Goal: Task Accomplishment & Management: Manage account settings

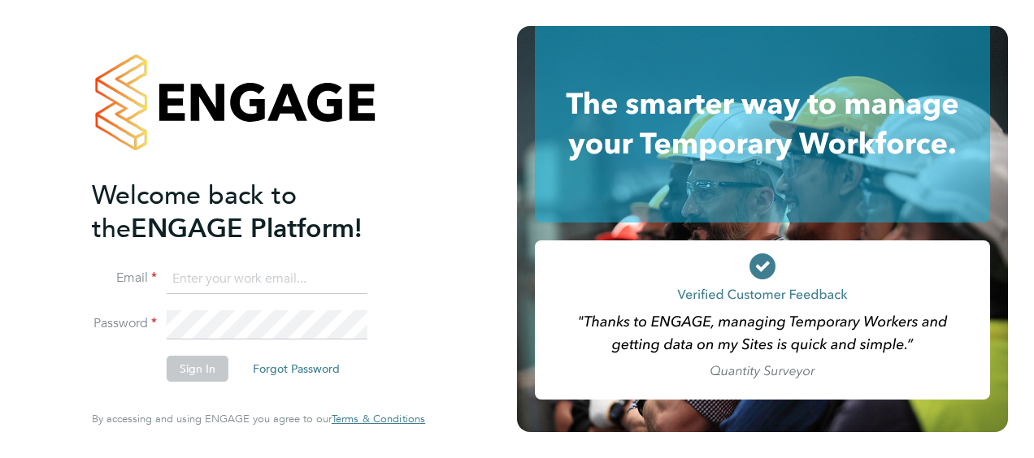
type input "nick.murphy@vistry.co.uk"
click at [180, 375] on button "Sign In" at bounding box center [198, 369] width 62 height 26
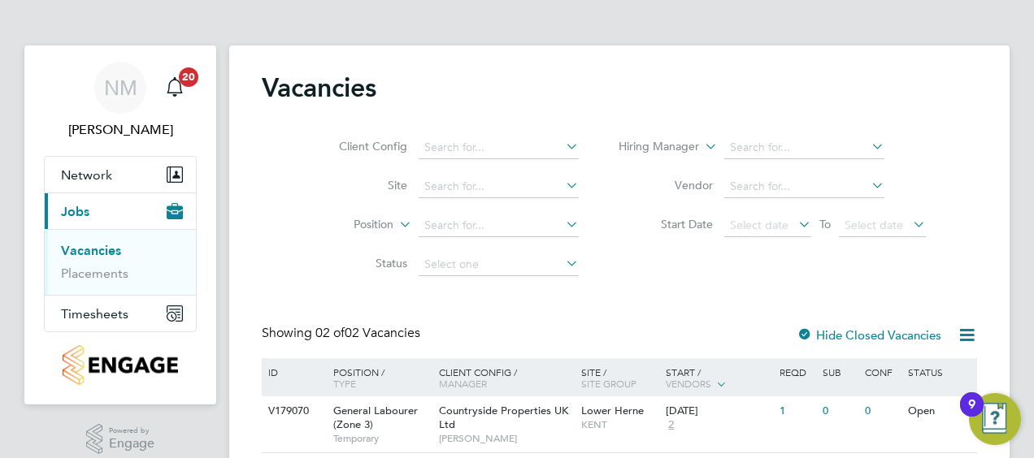
click at [1020, 194] on div "NM Nick Murphy Notifications 20 Applications: Network Team Members Sites Curren…" at bounding box center [517, 285] width 1034 height 570
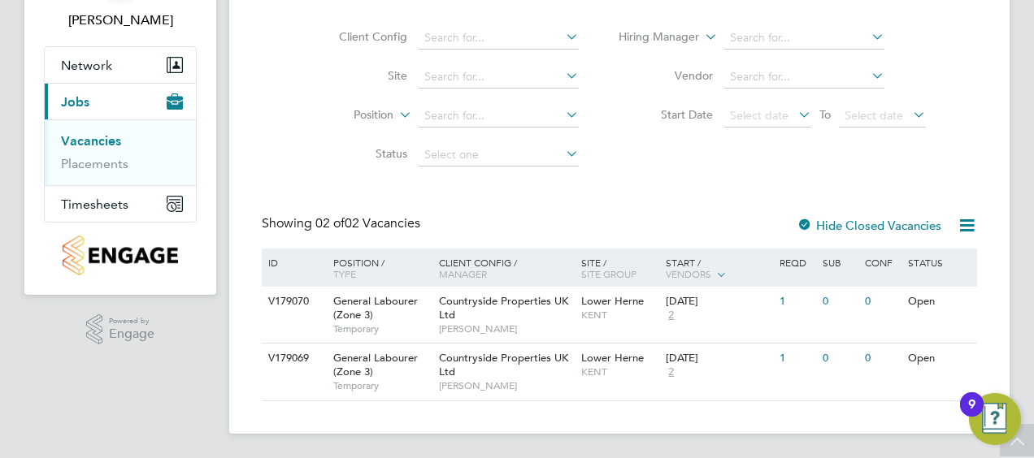
scroll to position [111, 0]
click at [96, 202] on span "Timesheets" at bounding box center [94, 203] width 67 height 15
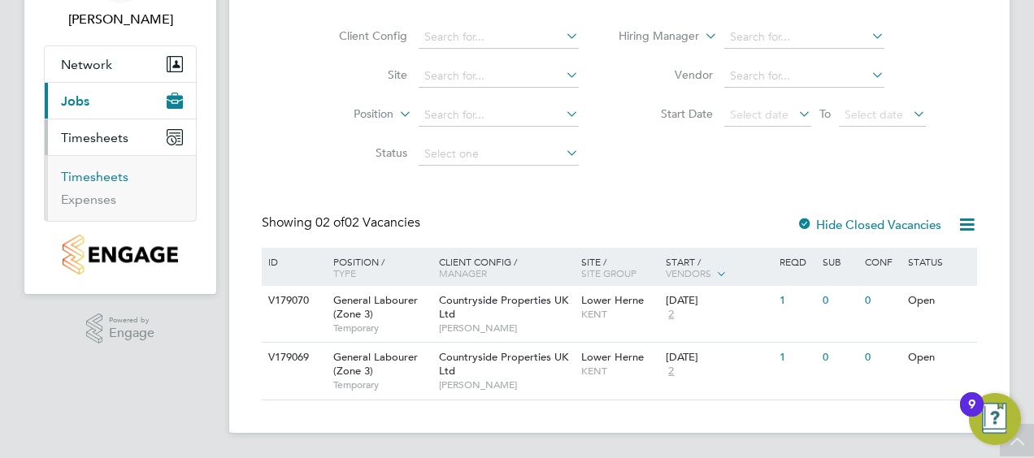
click at [88, 170] on link "Timesheets" at bounding box center [94, 176] width 67 height 15
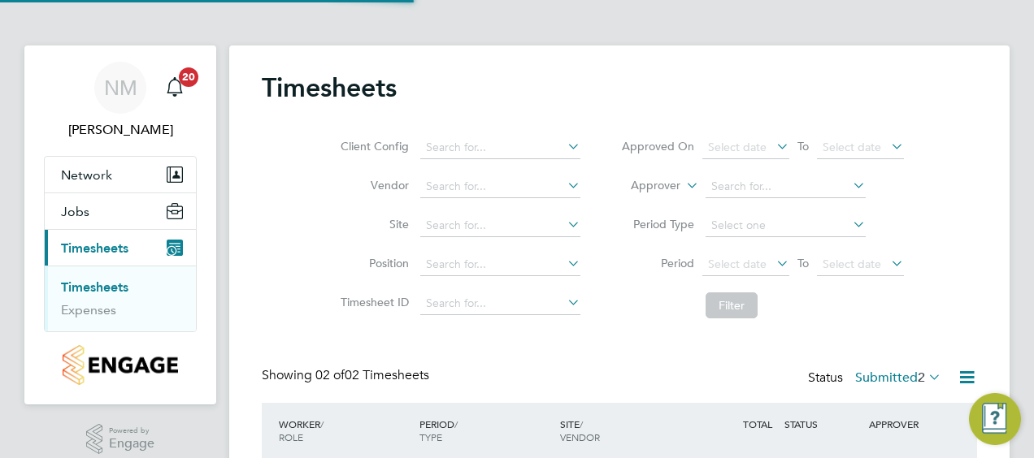
scroll to position [41, 141]
click at [572, 338] on div "Timesheets Client Config Vendor Site Position Timesheet ID Approved On Select d…" at bounding box center [619, 320] width 715 height 496
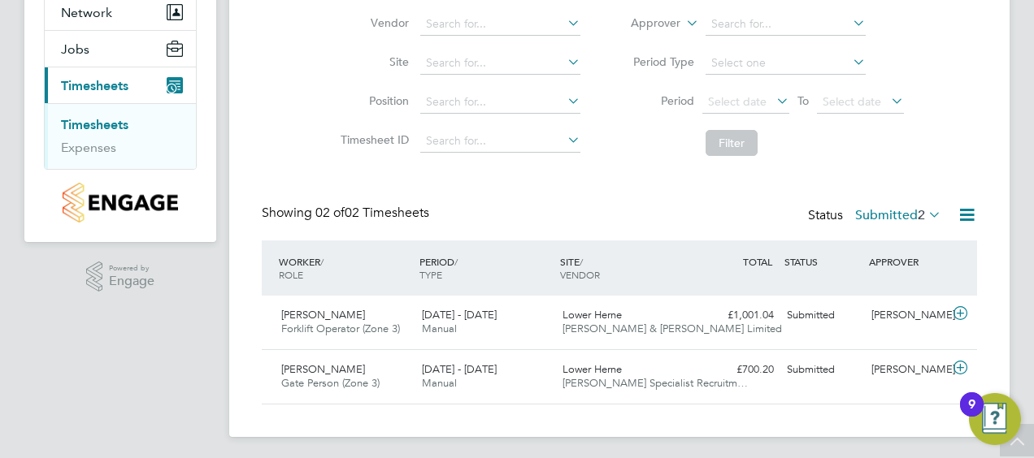
scroll to position [166, 0]
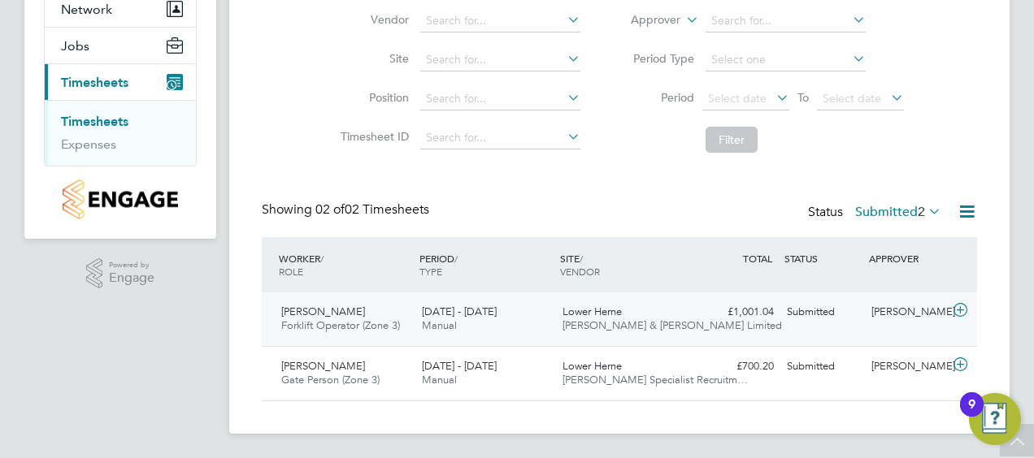
click at [330, 320] on span "Forklift Operator (Zone 3)" at bounding box center [340, 326] width 119 height 14
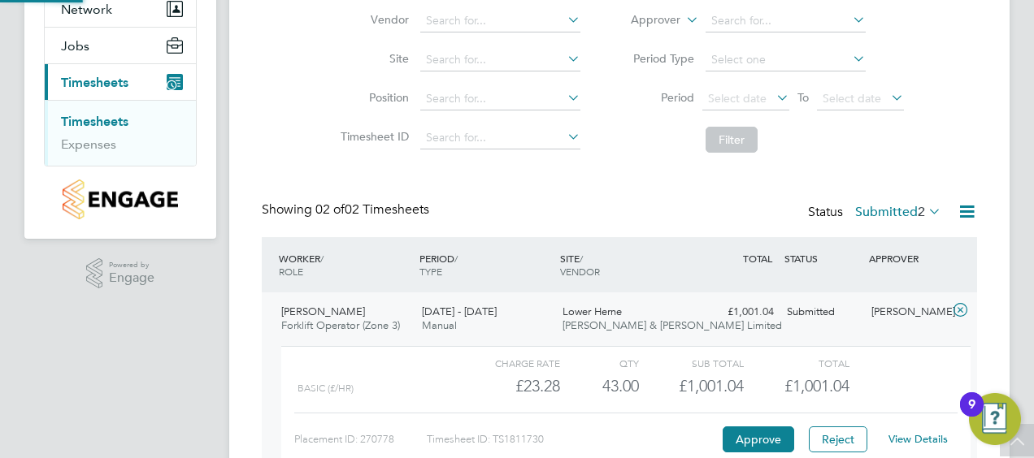
scroll to position [28, 158]
click at [762, 438] on button "Approve" at bounding box center [758, 440] width 72 height 26
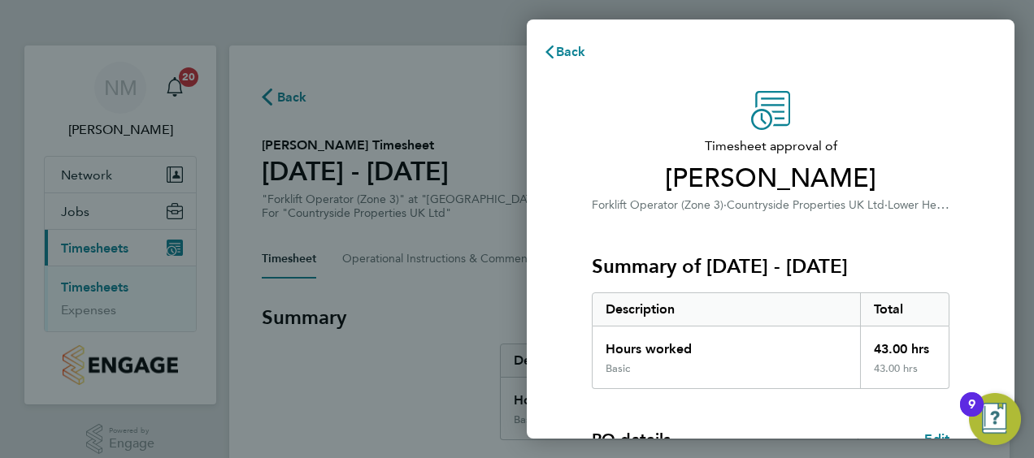
click at [969, 142] on div "Timesheet approval of [PERSON_NAME] Forklift Operator (Zone 3) · Countryside Pr…" at bounding box center [771, 415] width 488 height 687
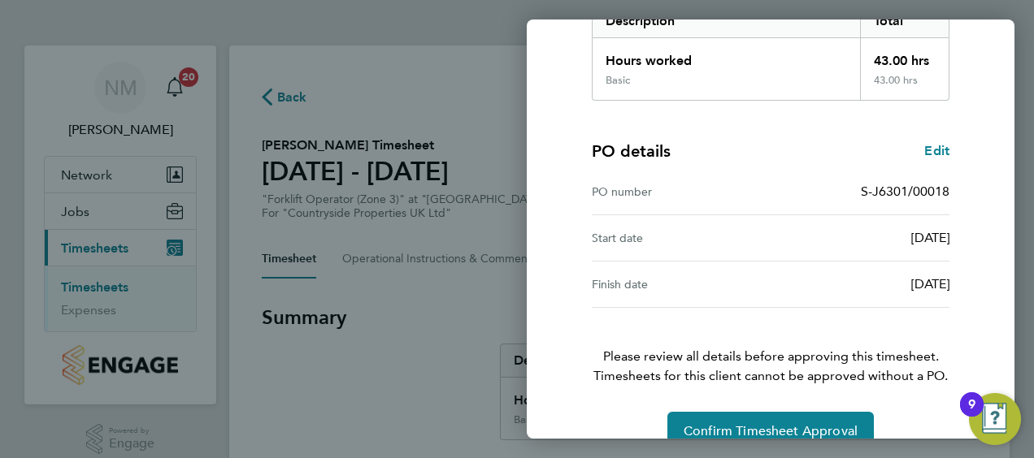
scroll to position [319, 0]
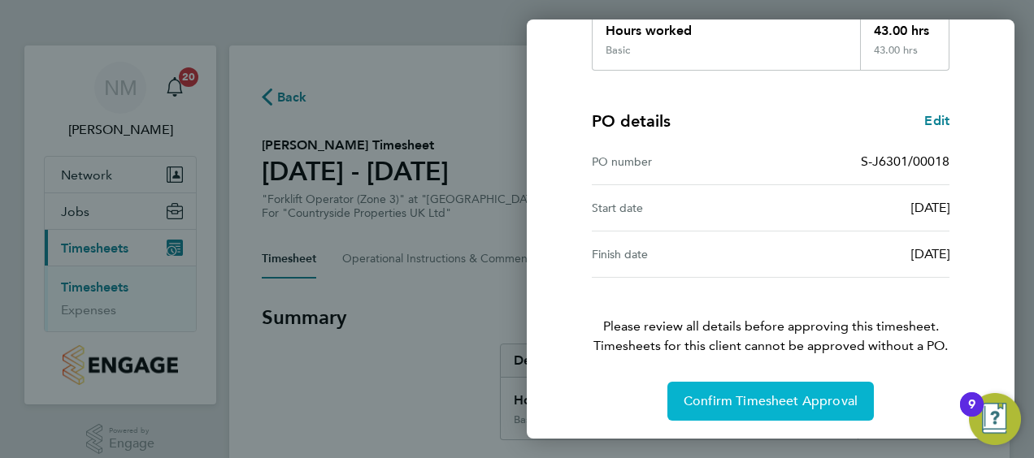
click at [749, 395] on span "Confirm Timesheet Approval" at bounding box center [770, 401] width 174 height 16
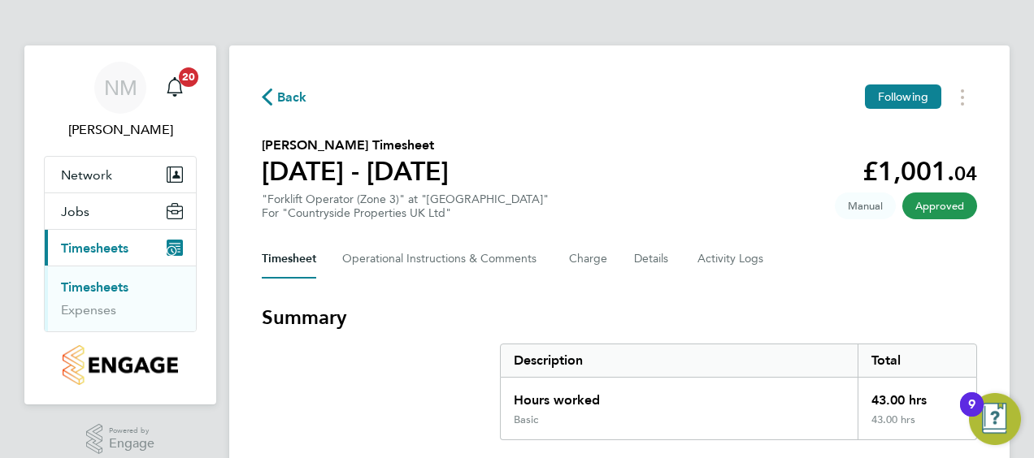
click at [397, 387] on section "Summary Description Total Hours worked 43.00 hrs Basic 43.00 hrs" at bounding box center [619, 373] width 715 height 136
click at [107, 286] on link "Timesheets" at bounding box center [94, 287] width 67 height 15
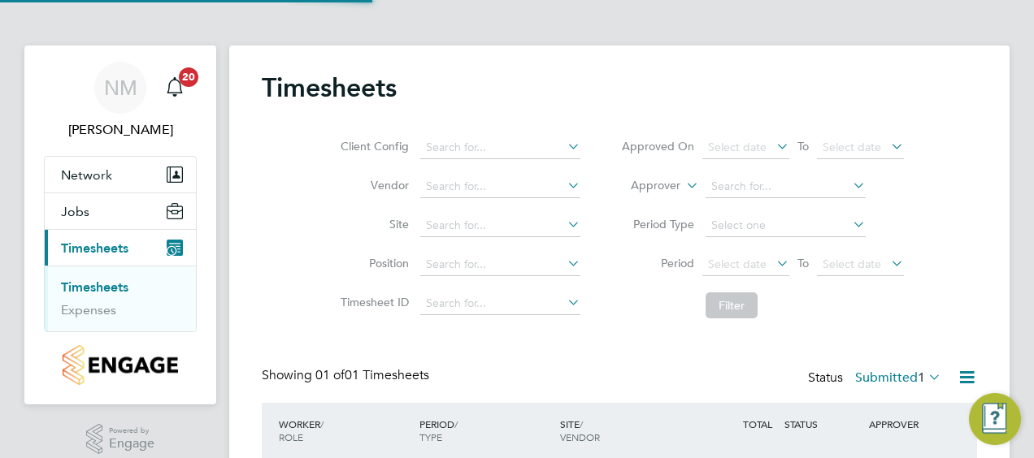
scroll to position [41, 141]
click at [109, 284] on link "Timesheets" at bounding box center [94, 287] width 67 height 15
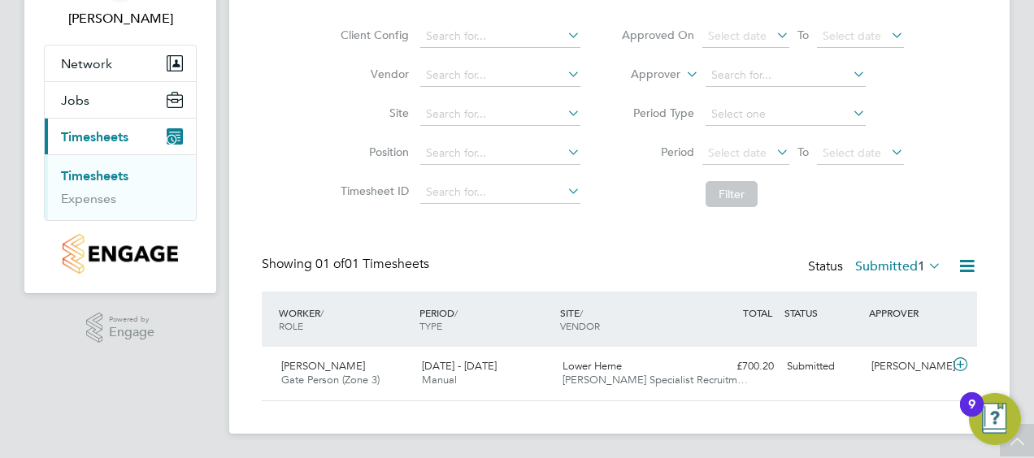
scroll to position [112, 0]
click at [374, 373] on span "Gate Person (Zone 3)" at bounding box center [330, 379] width 98 height 14
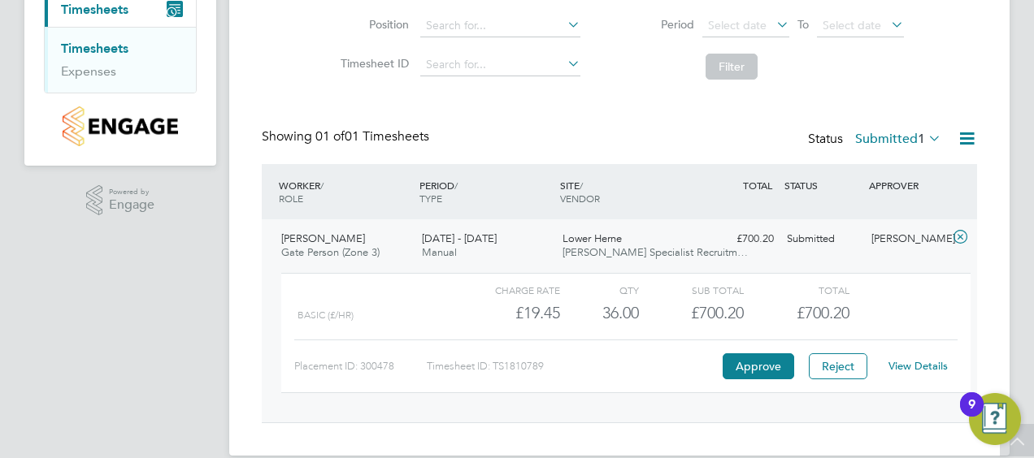
scroll to position [242, 0]
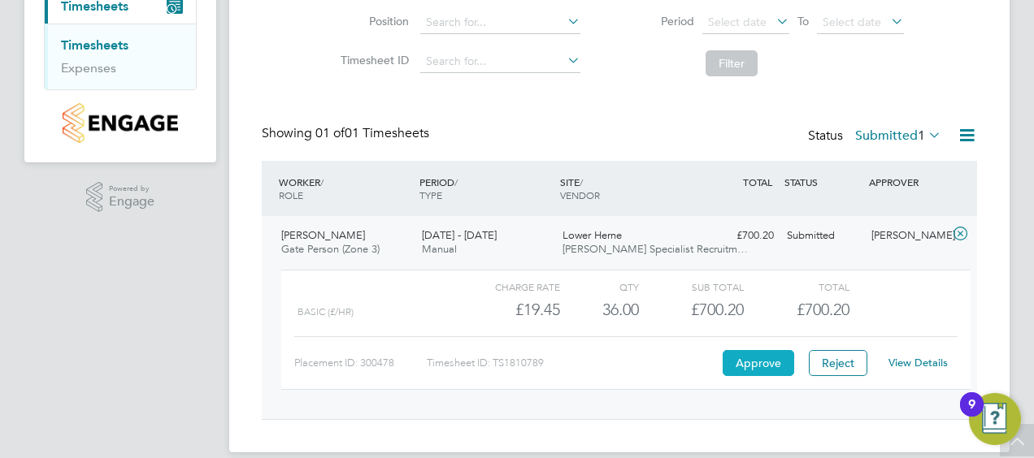
click at [757, 363] on button "Approve" at bounding box center [758, 363] width 72 height 26
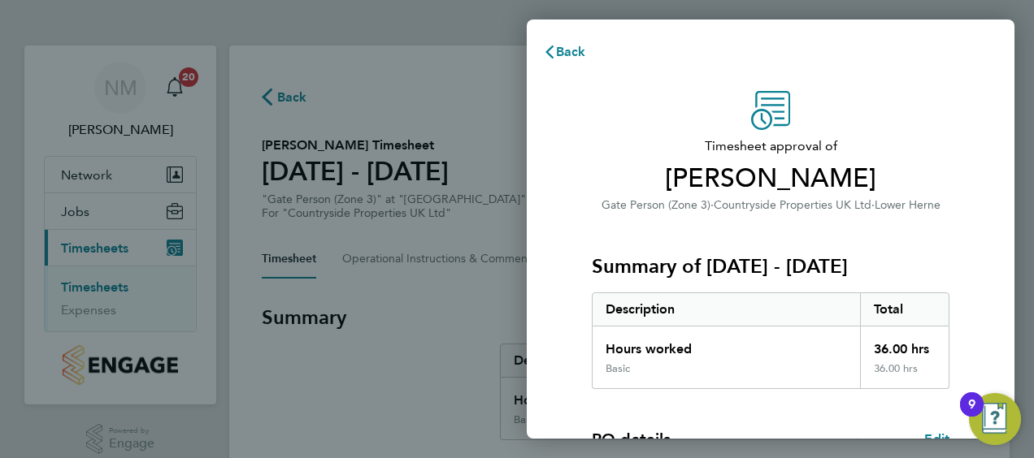
click at [557, 341] on div "Timesheet approval of Edward Thomas-Dean Gate Person (Zone 3) · Countryside Pro…" at bounding box center [771, 415] width 488 height 687
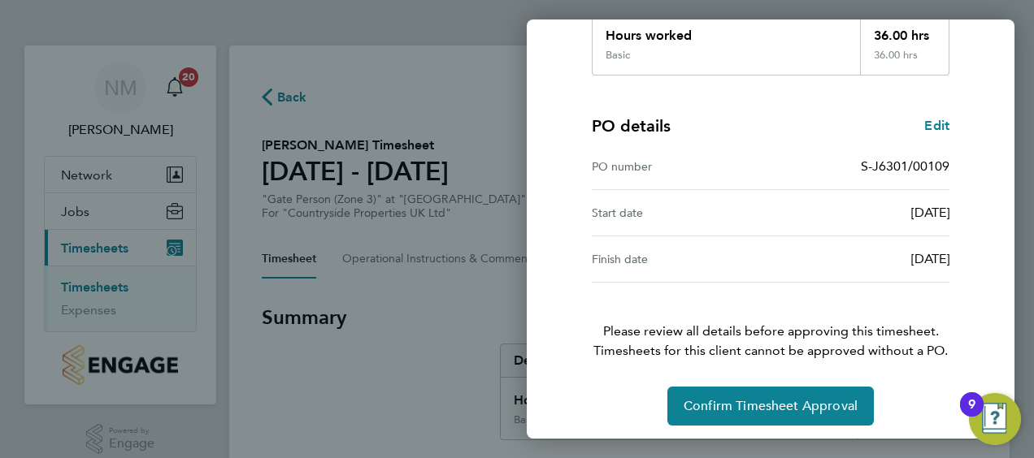
scroll to position [319, 0]
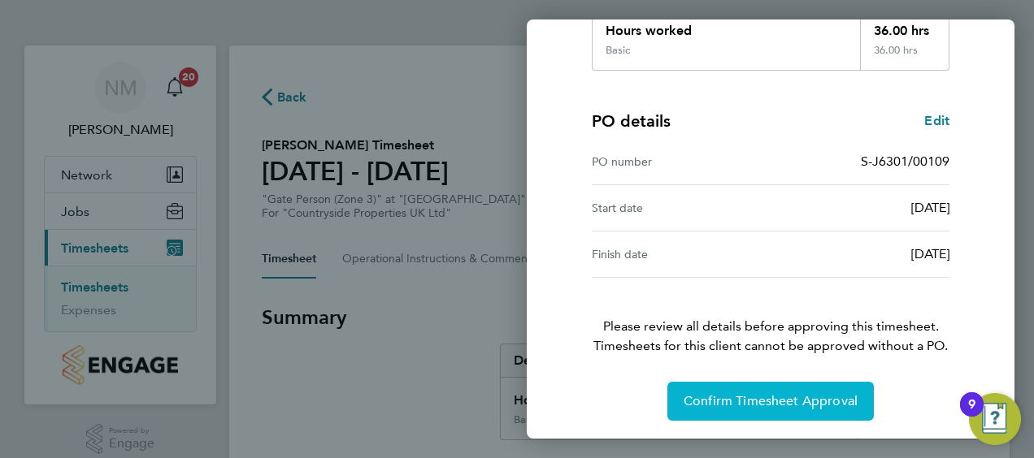
click at [722, 389] on button "Confirm Timesheet Approval" at bounding box center [770, 401] width 206 height 39
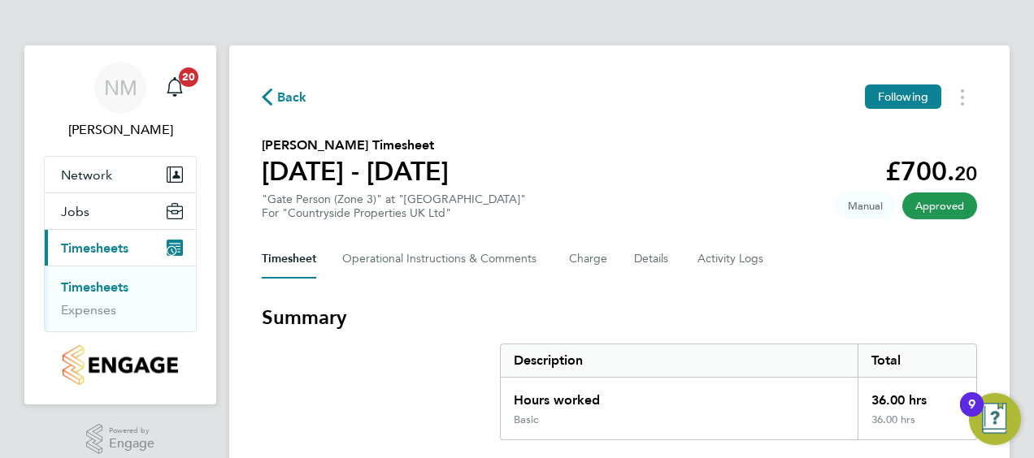
click at [86, 283] on link "Timesheets" at bounding box center [94, 287] width 67 height 15
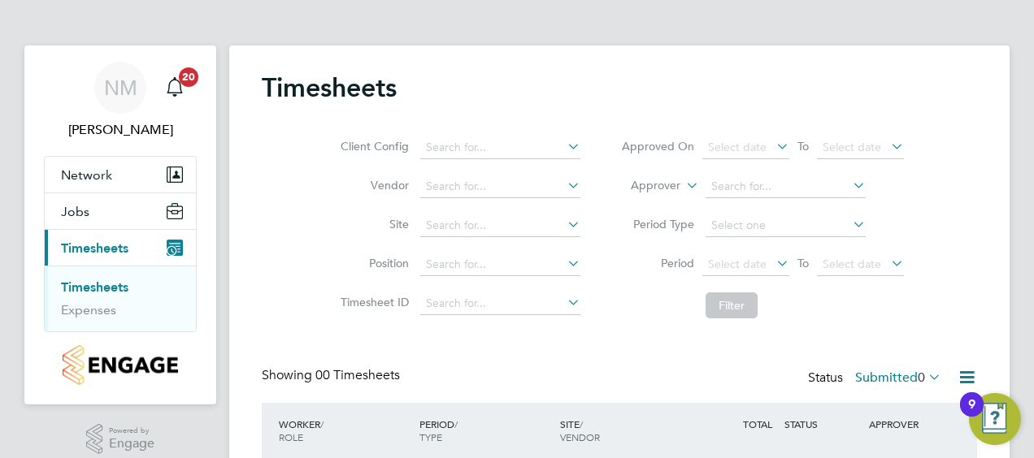
click at [86, 283] on link "Timesheets" at bounding box center [94, 287] width 67 height 15
click at [522, 81] on div "Timesheets" at bounding box center [619, 96] width 715 height 49
